Goal: Task Accomplishment & Management: Use online tool/utility

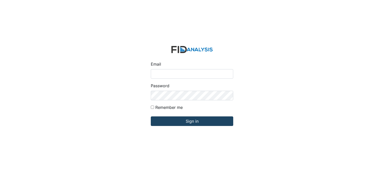
type input "[EMAIL_ADDRESS][DOMAIN_NAME]"
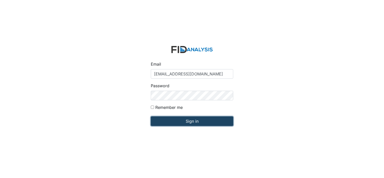
click at [192, 123] on input "Sign in" at bounding box center [192, 121] width 82 height 10
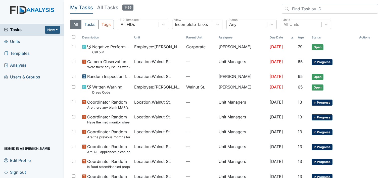
click at [17, 39] on span "Units" at bounding box center [12, 42] width 16 height 8
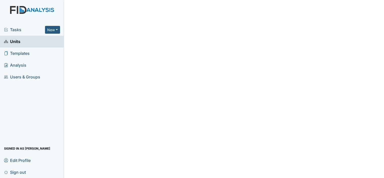
click at [17, 39] on span "Units" at bounding box center [12, 42] width 16 height 8
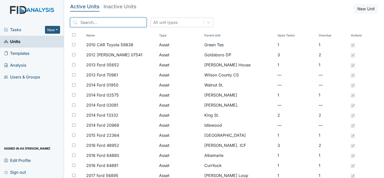
click at [99, 23] on input "search" at bounding box center [108, 23] width 76 height 10
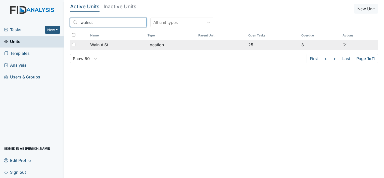
type input "walnut"
click at [108, 46] on span "Walnut St." at bounding box center [99, 45] width 19 height 6
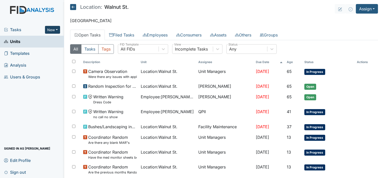
click at [55, 30] on button "New" at bounding box center [52, 30] width 15 height 8
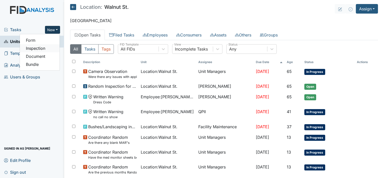
click at [42, 48] on link "Inspection" at bounding box center [40, 48] width 40 height 8
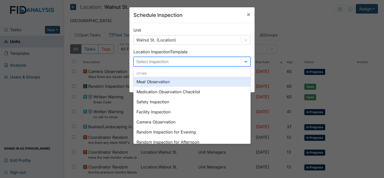
click at [219, 59] on div "Select Inspection" at bounding box center [187, 61] width 107 height 9
click at [247, 12] on span "×" at bounding box center [248, 14] width 4 height 7
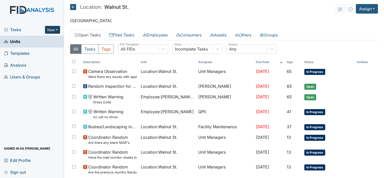
click at [49, 28] on button "New" at bounding box center [52, 30] width 15 height 8
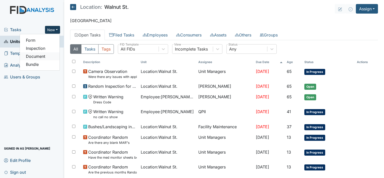
click at [44, 56] on link "Document" at bounding box center [40, 56] width 40 height 8
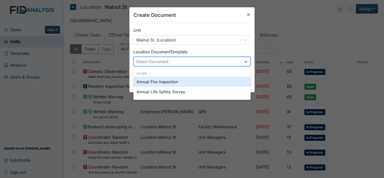
click at [169, 61] on div "Select Document" at bounding box center [187, 61] width 107 height 9
click at [246, 13] on span "×" at bounding box center [248, 14] width 4 height 7
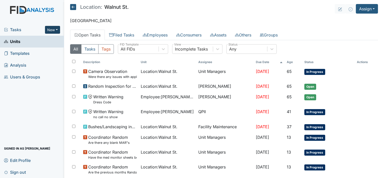
click at [48, 30] on button "New" at bounding box center [52, 30] width 15 height 8
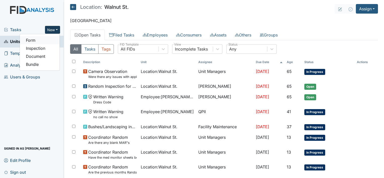
click at [37, 41] on link "Form" at bounding box center [40, 40] width 40 height 8
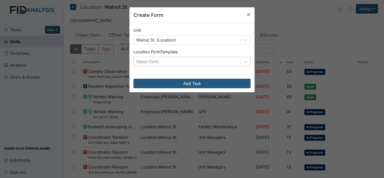
click at [175, 62] on div "Select Form" at bounding box center [187, 61] width 107 height 9
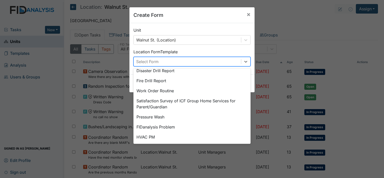
scroll to position [9, 0]
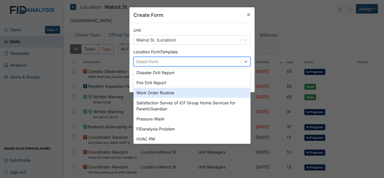
click at [168, 92] on div "Work Order Routine" at bounding box center [191, 93] width 117 height 10
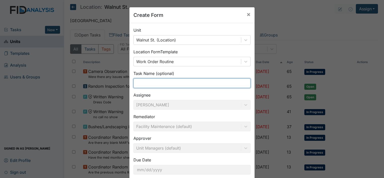
click at [140, 85] on input "text" at bounding box center [191, 83] width 117 height 10
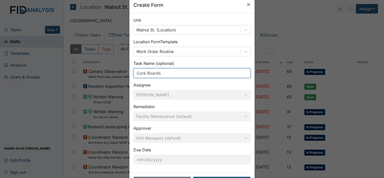
scroll to position [29, 0]
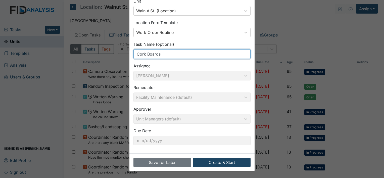
type input "Cork Boards"
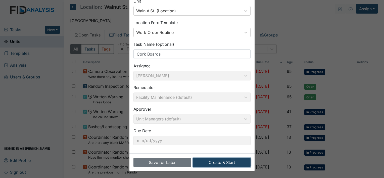
click at [230, 164] on button "Create & Start" at bounding box center [222, 163] width 58 height 10
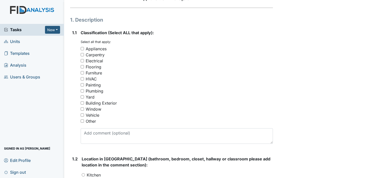
scroll to position [67, 0]
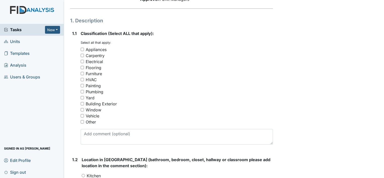
click at [82, 121] on input "Other" at bounding box center [82, 121] width 3 height 3
checkbox input "true"
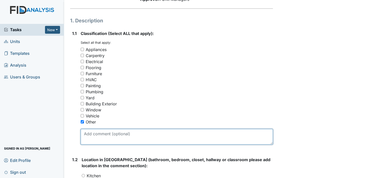
click at [95, 131] on textarea at bounding box center [177, 137] width 192 height 16
click at [164, 134] on textarea "The cork boards need to be put back up." at bounding box center [177, 137] width 192 height 16
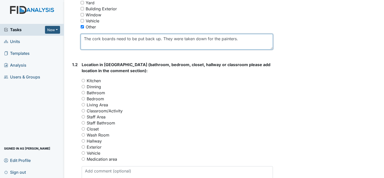
scroll to position [174, 0]
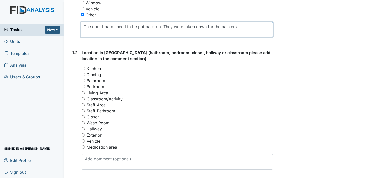
type textarea "The cork boards need to be put back up. They were taken down for the painters."
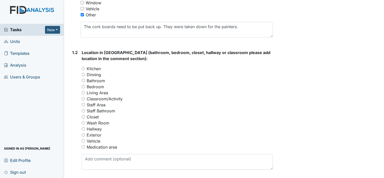
click at [83, 146] on input "Medication area" at bounding box center [83, 146] width 3 height 3
radio input "true"
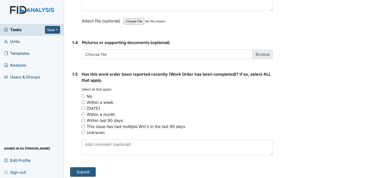
scroll to position [369, 0]
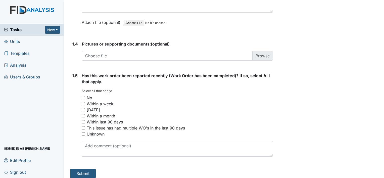
click at [82, 96] on input "No" at bounding box center [83, 97] width 3 height 3
checkbox input "true"
click at [87, 171] on button "Submit" at bounding box center [83, 174] width 26 height 10
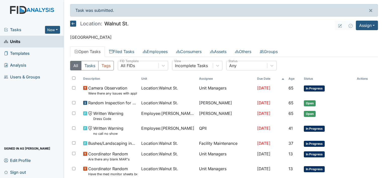
click at [73, 22] on icon at bounding box center [73, 24] width 6 height 6
